Goal: Information Seeking & Learning: Learn about a topic

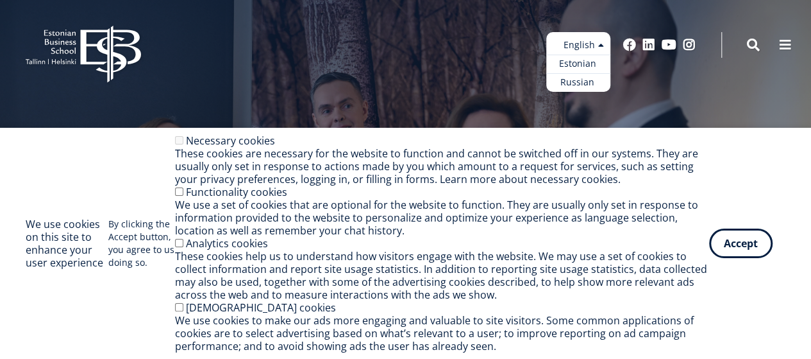
click at [581, 46] on ul "Estonian English Russian" at bounding box center [579, 62] width 64 height 60
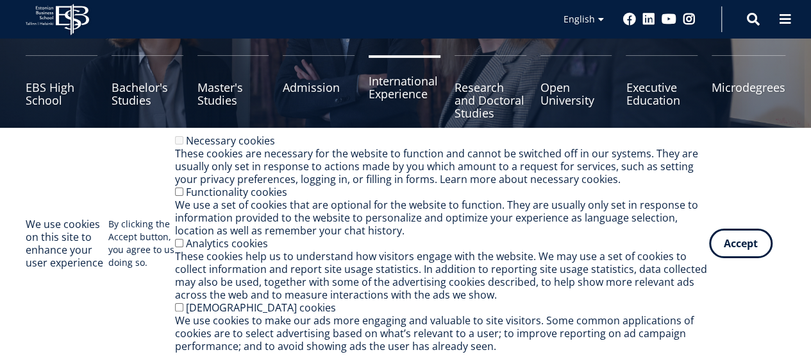
scroll to position [192, 0]
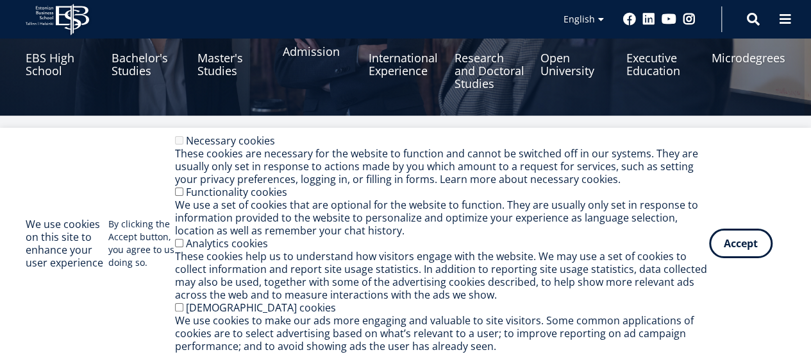
click at [309, 55] on link "Admission" at bounding box center [319, 58] width 72 height 64
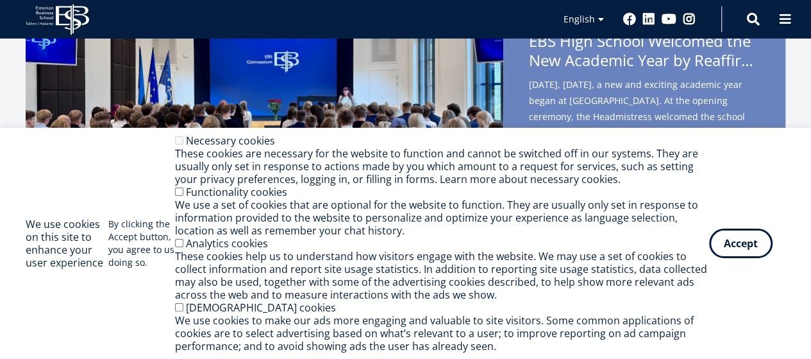
scroll to position [385, 0]
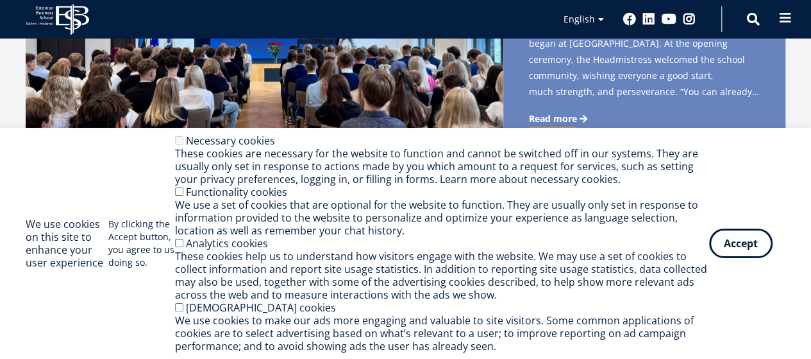
click at [792, 16] on span at bounding box center [785, 18] width 13 height 13
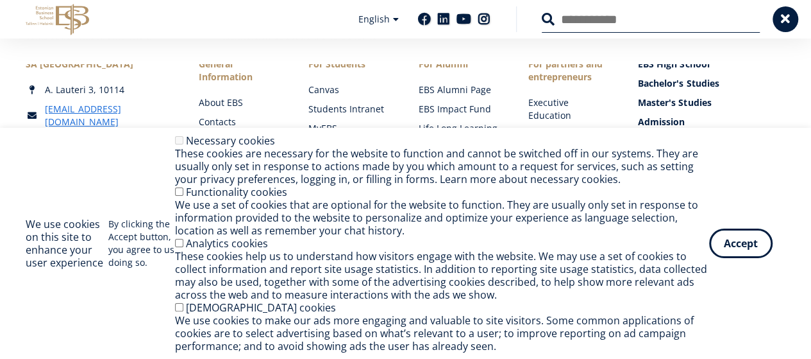
scroll to position [1090, 0]
click at [758, 248] on button "Accept" at bounding box center [741, 241] width 64 height 30
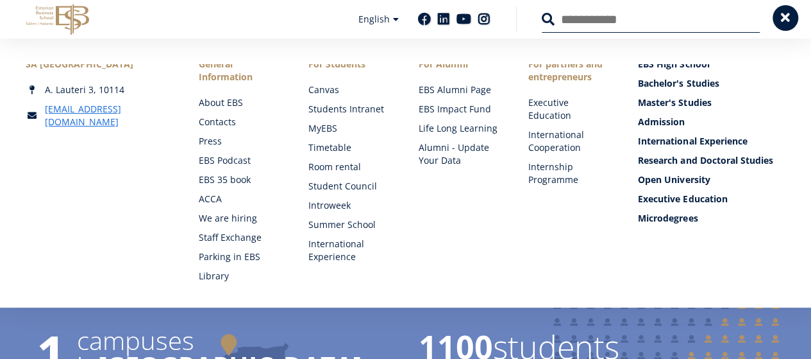
click at [783, 16] on span at bounding box center [785, 18] width 13 height 13
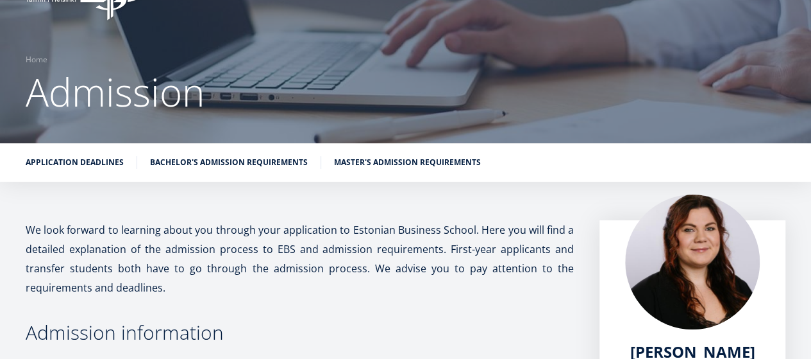
scroll to position [64, 0]
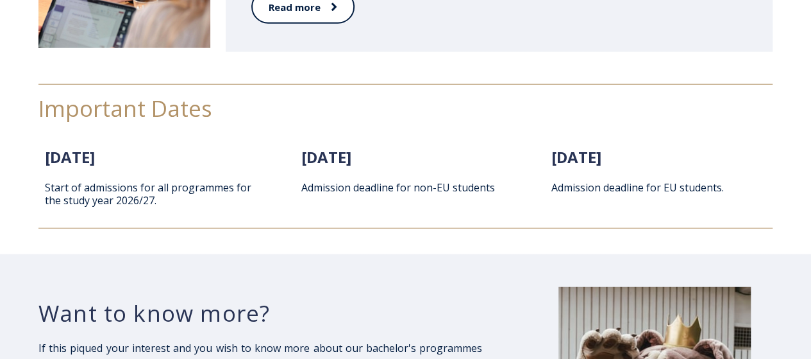
scroll to position [1664, 0]
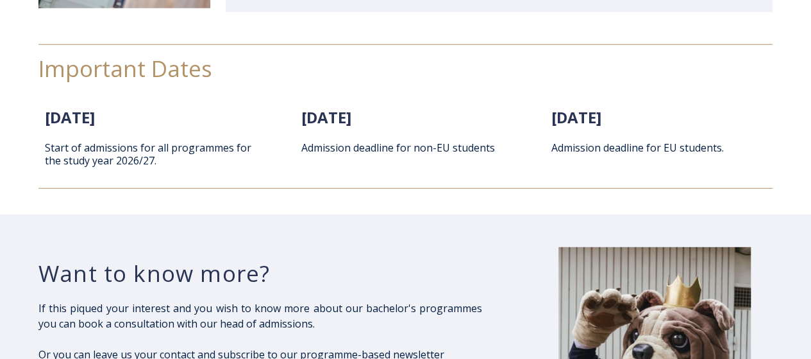
click at [95, 107] on span "1. February 2026" at bounding box center [70, 116] width 50 height 21
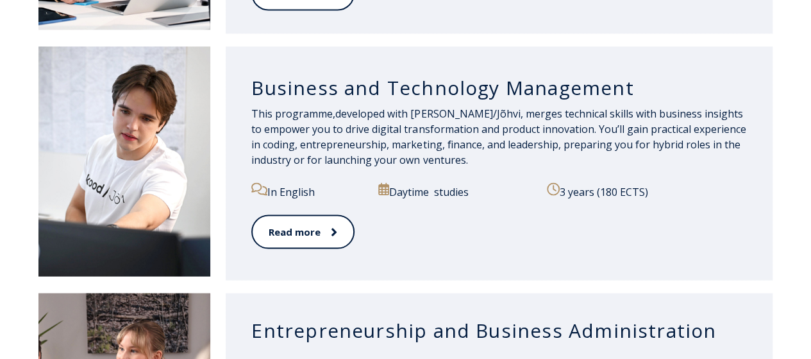
scroll to position [1343, 0]
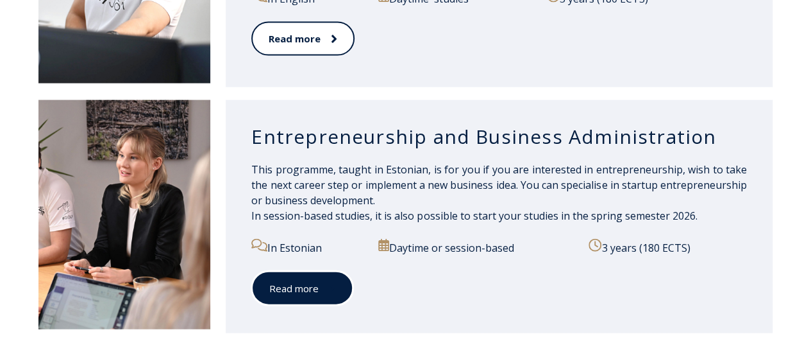
click at [281, 281] on link "Read more" at bounding box center [302, 288] width 102 height 35
